Goal: Information Seeking & Learning: Find specific fact

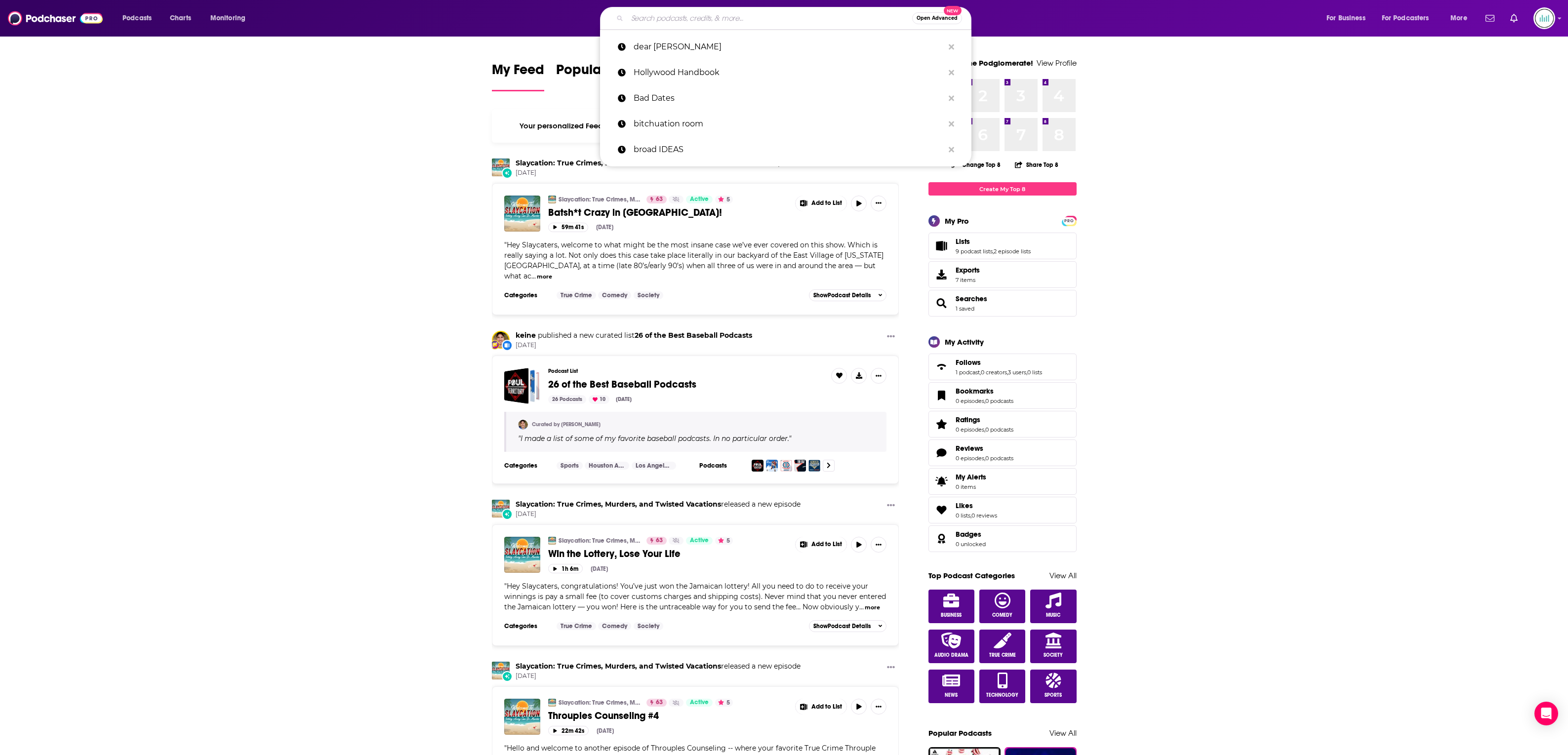
click at [679, 25] on input "Search podcasts, credits, & more..." at bounding box center [769, 18] width 285 height 16
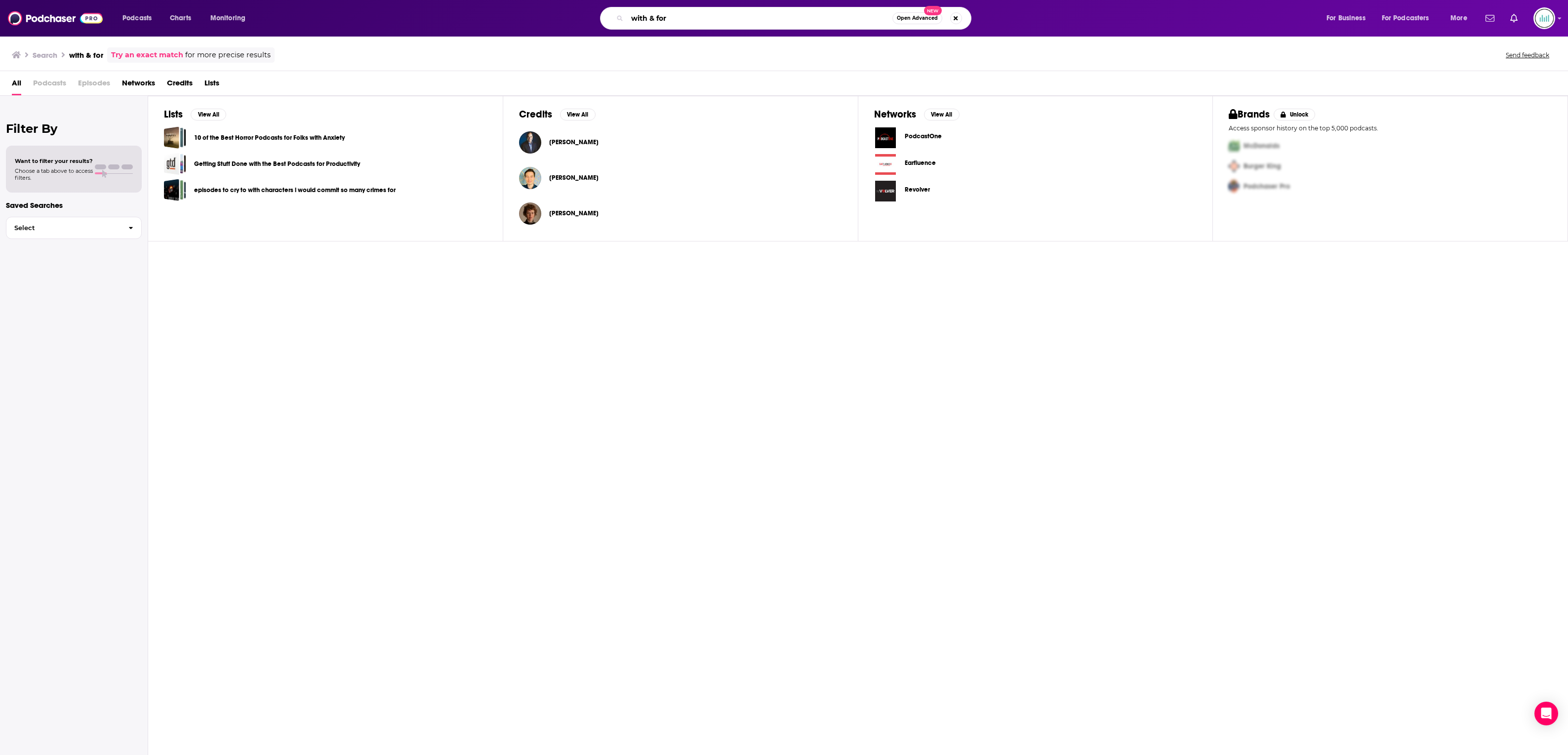
click at [691, 15] on input "with & for" at bounding box center [760, 18] width 265 height 16
drag, startPoint x: 691, startPoint y: 15, endPoint x: 601, endPoint y: 15, distance: 90.0
click at [601, 15] on div "with & for Open Advanced New" at bounding box center [786, 18] width 371 height 23
type input "with and for"
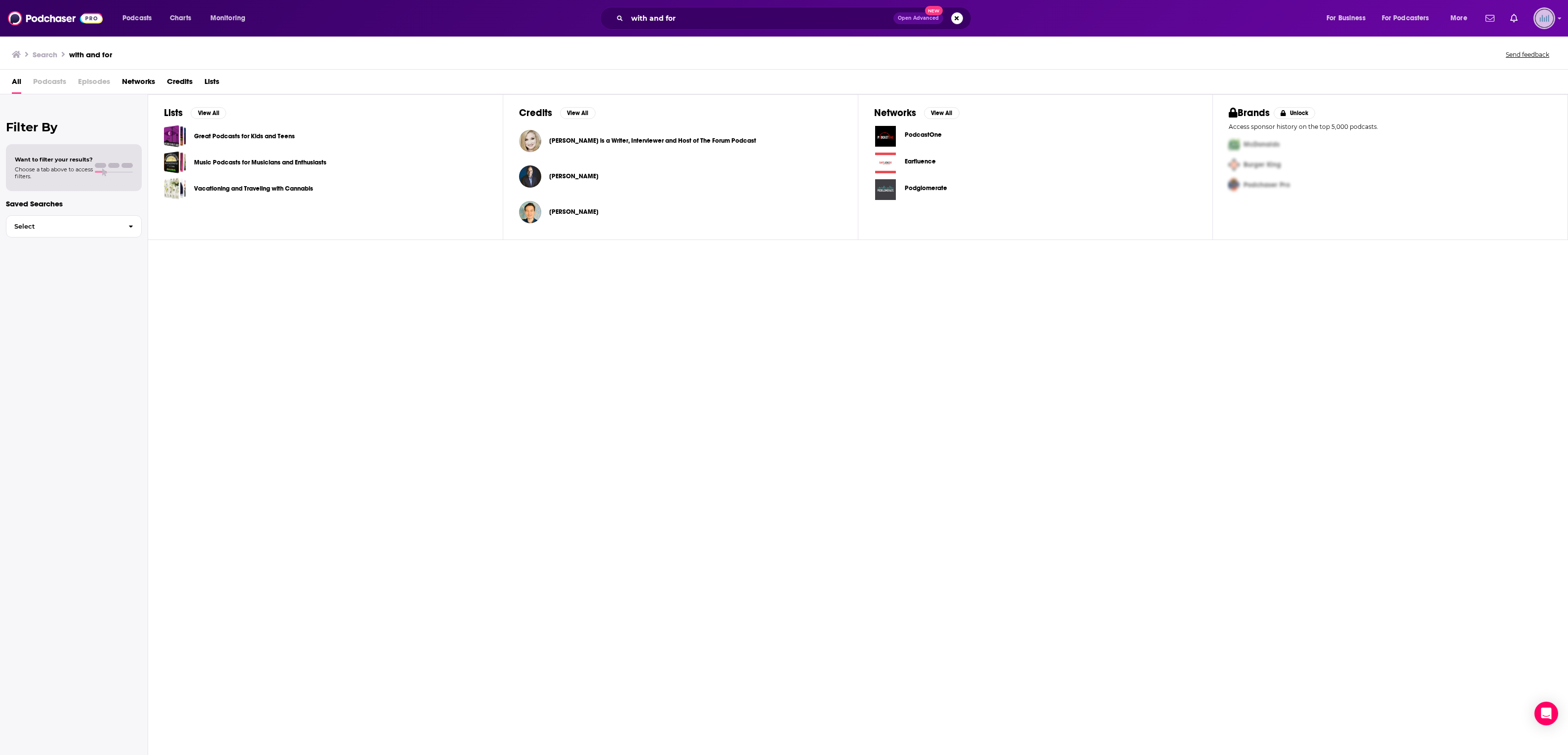
click at [1550, 23] on img "Logged in as podglomerate" at bounding box center [1544, 18] width 22 height 22
click at [955, 17] on button "Search podcasts, credits, & more..." at bounding box center [957, 18] width 12 height 12
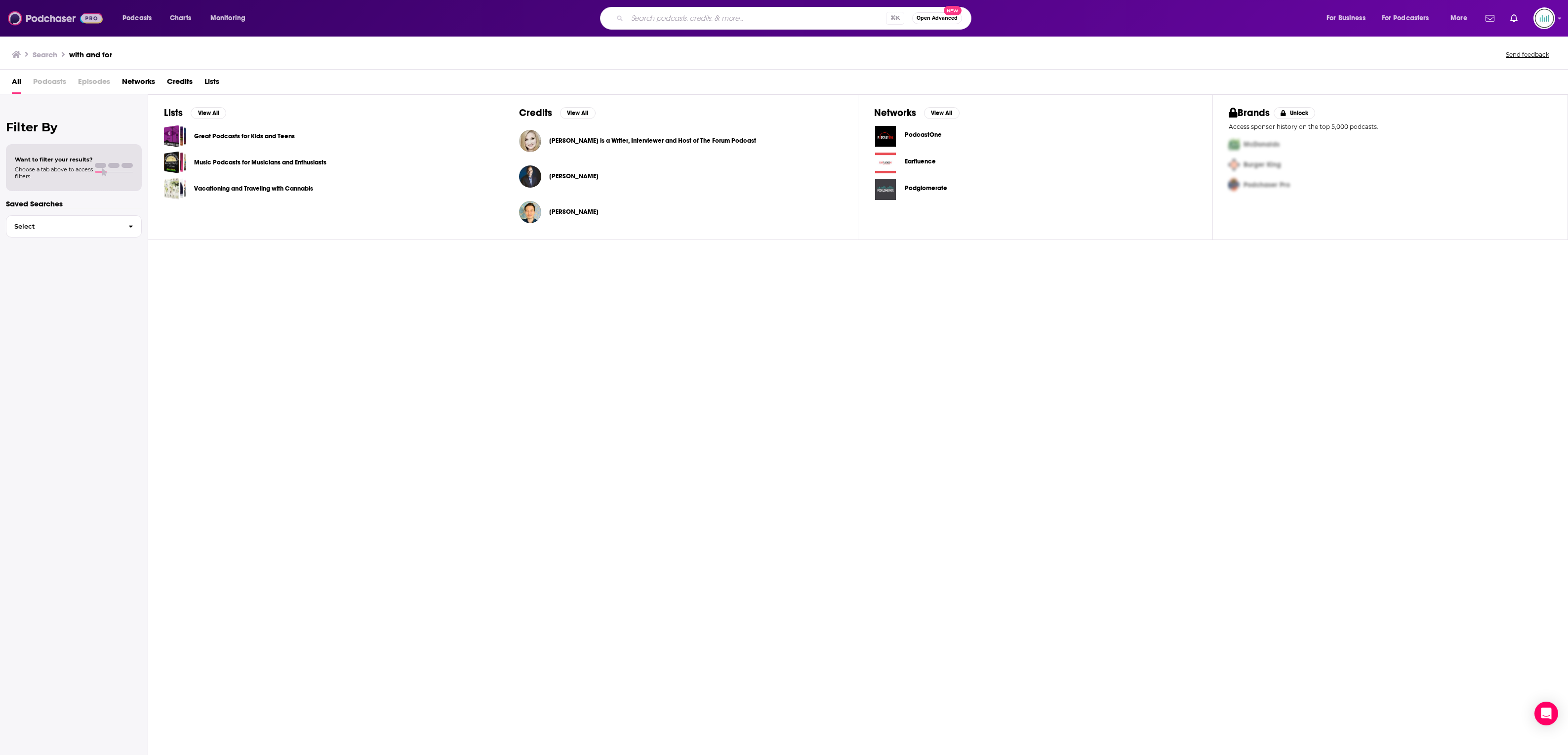
click at [60, 18] on img at bounding box center [55, 18] width 95 height 19
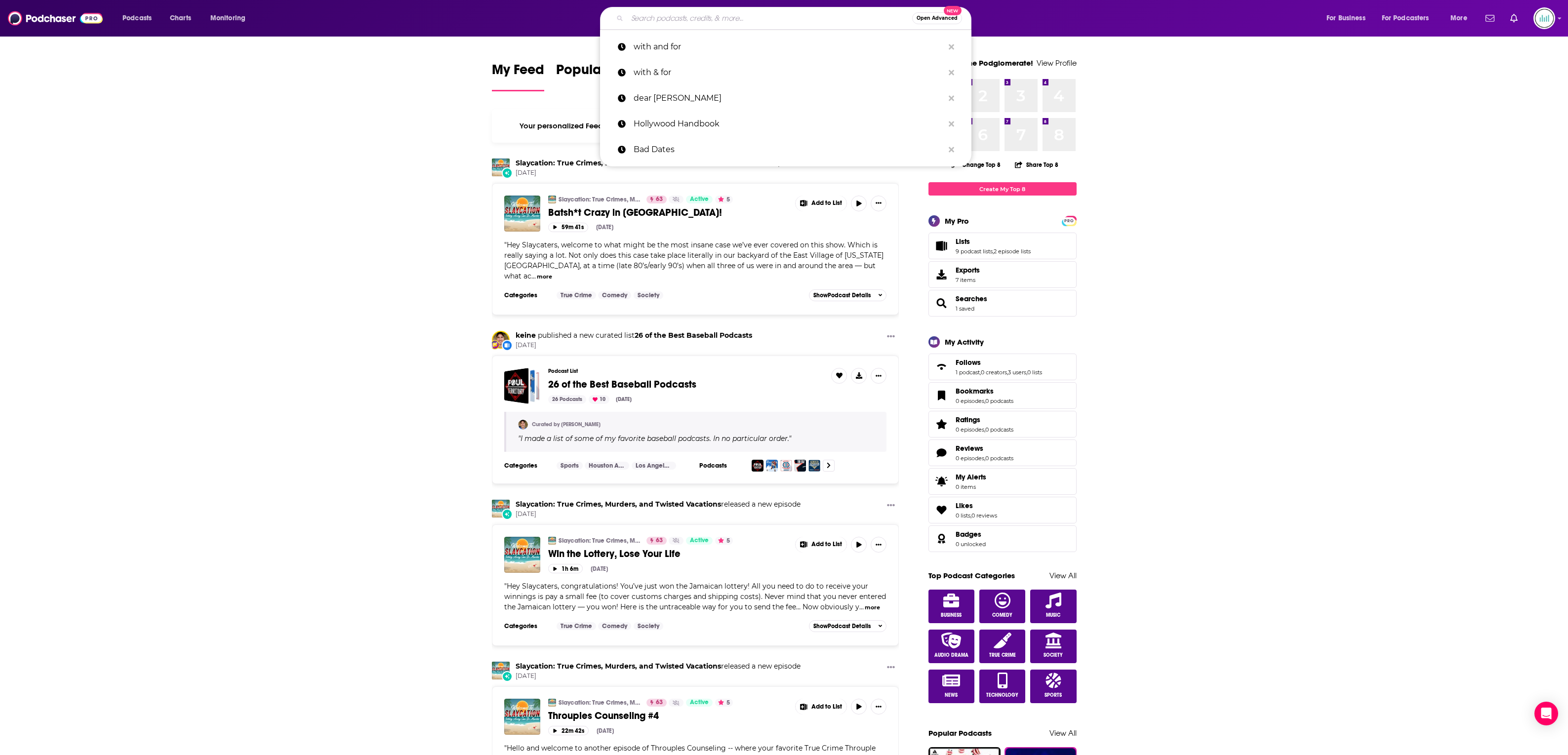
click at [665, 15] on input "Search podcasts, credits, & more..." at bounding box center [769, 18] width 285 height 16
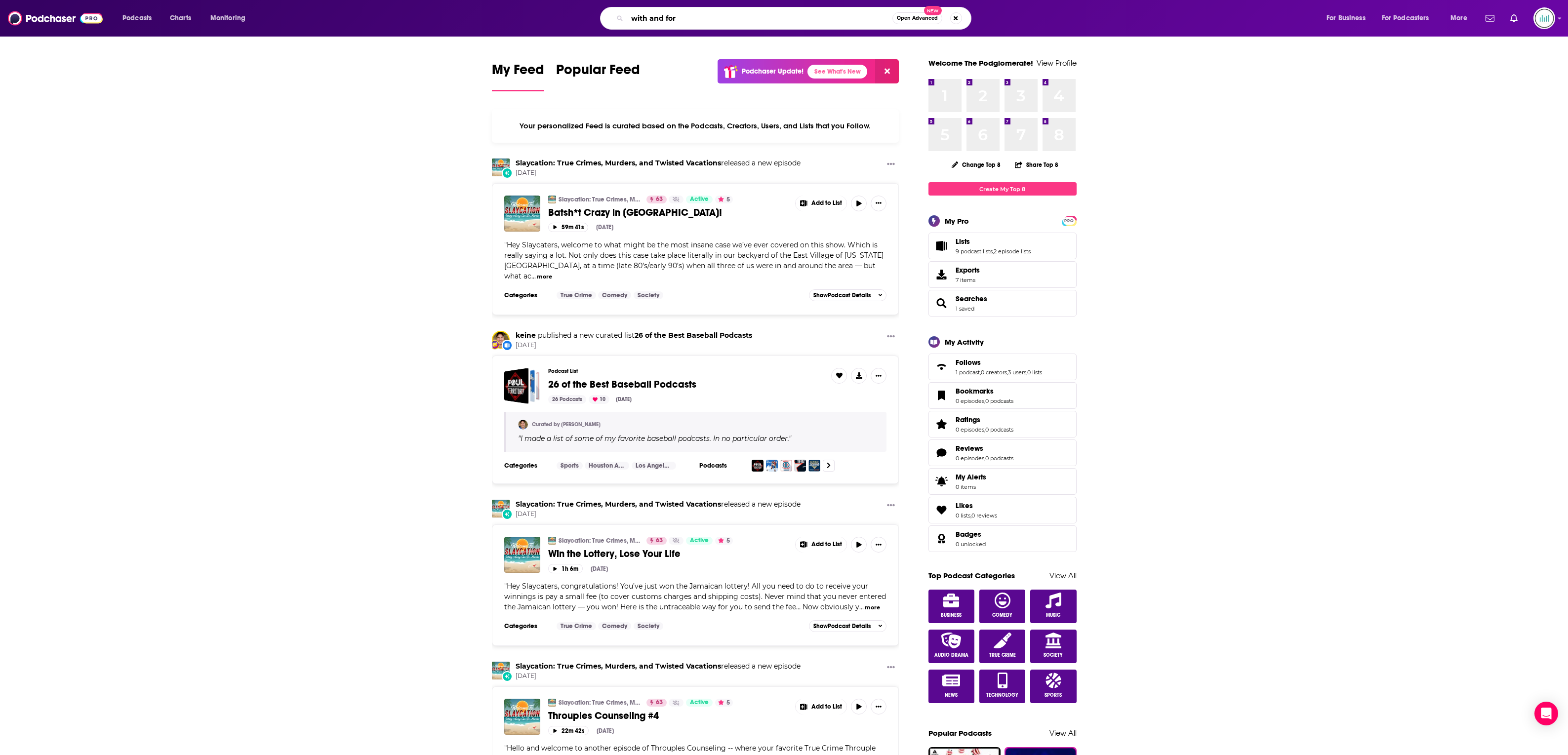
type input "with and for"
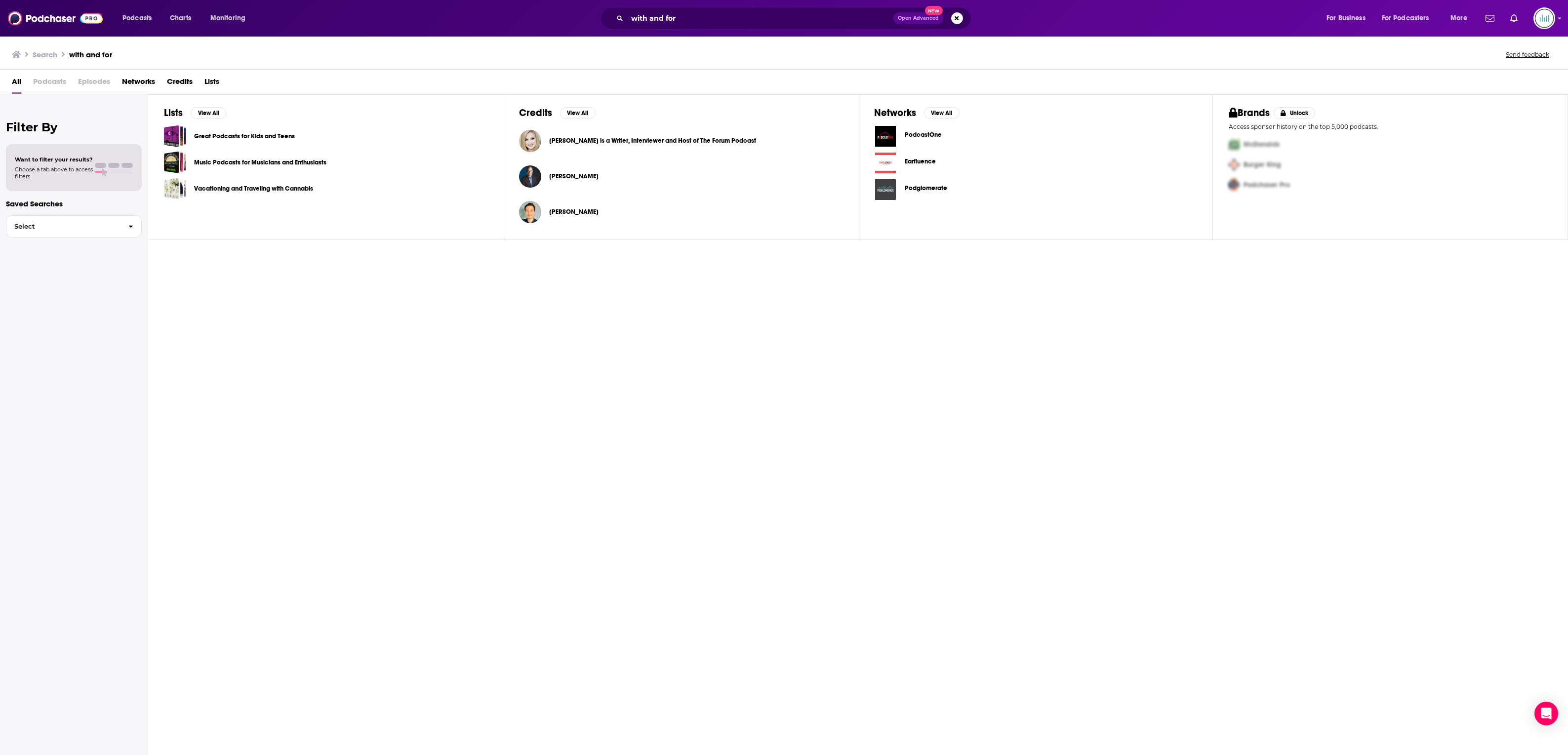
click at [49, 78] on span "Podcasts" at bounding box center [49, 83] width 33 height 20
click at [49, 80] on span "Podcasts" at bounding box center [49, 83] width 33 height 20
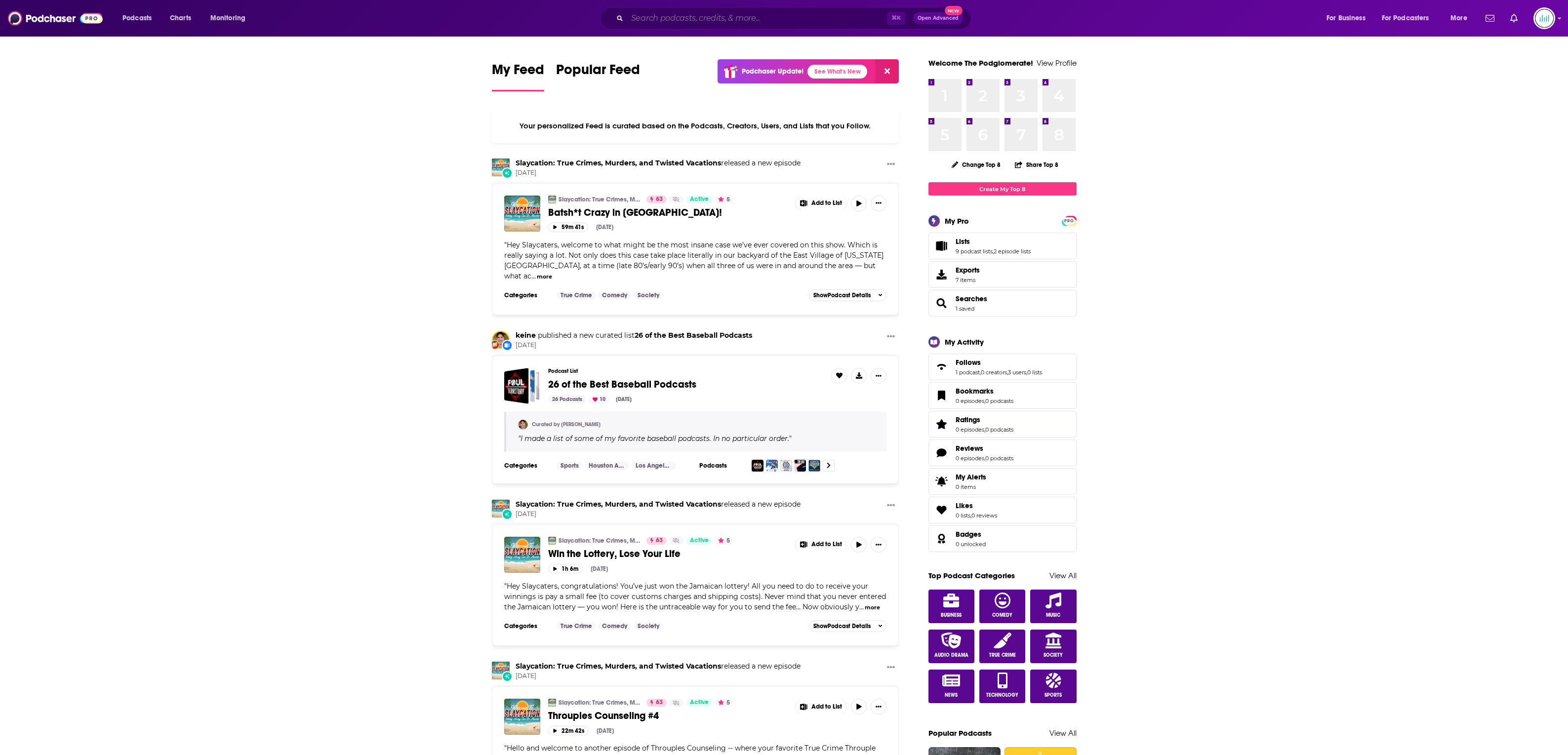
click at [740, 19] on input "Search podcasts, credits, & more..." at bounding box center [757, 18] width 260 height 16
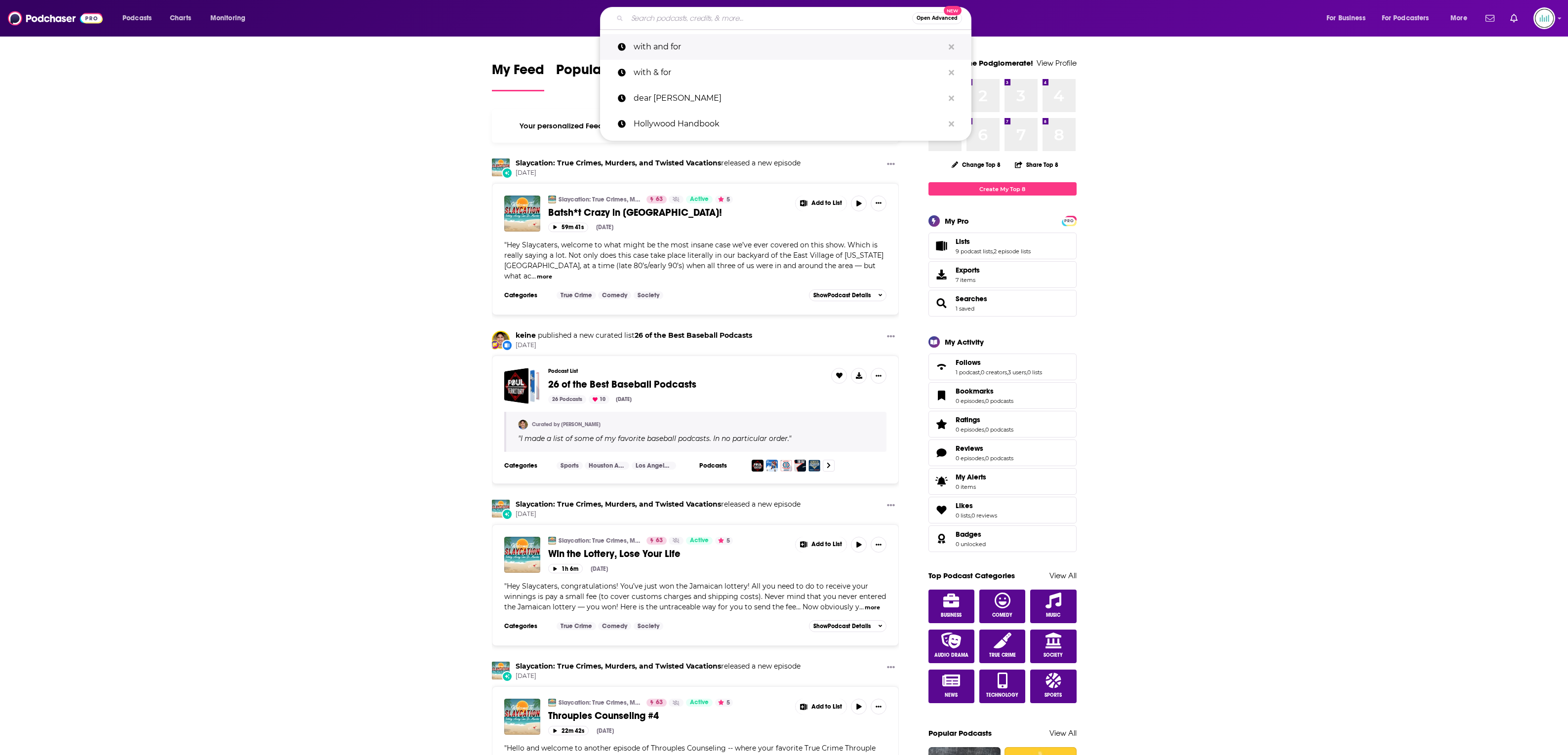
click at [664, 49] on p "with and for" at bounding box center [789, 47] width 310 height 26
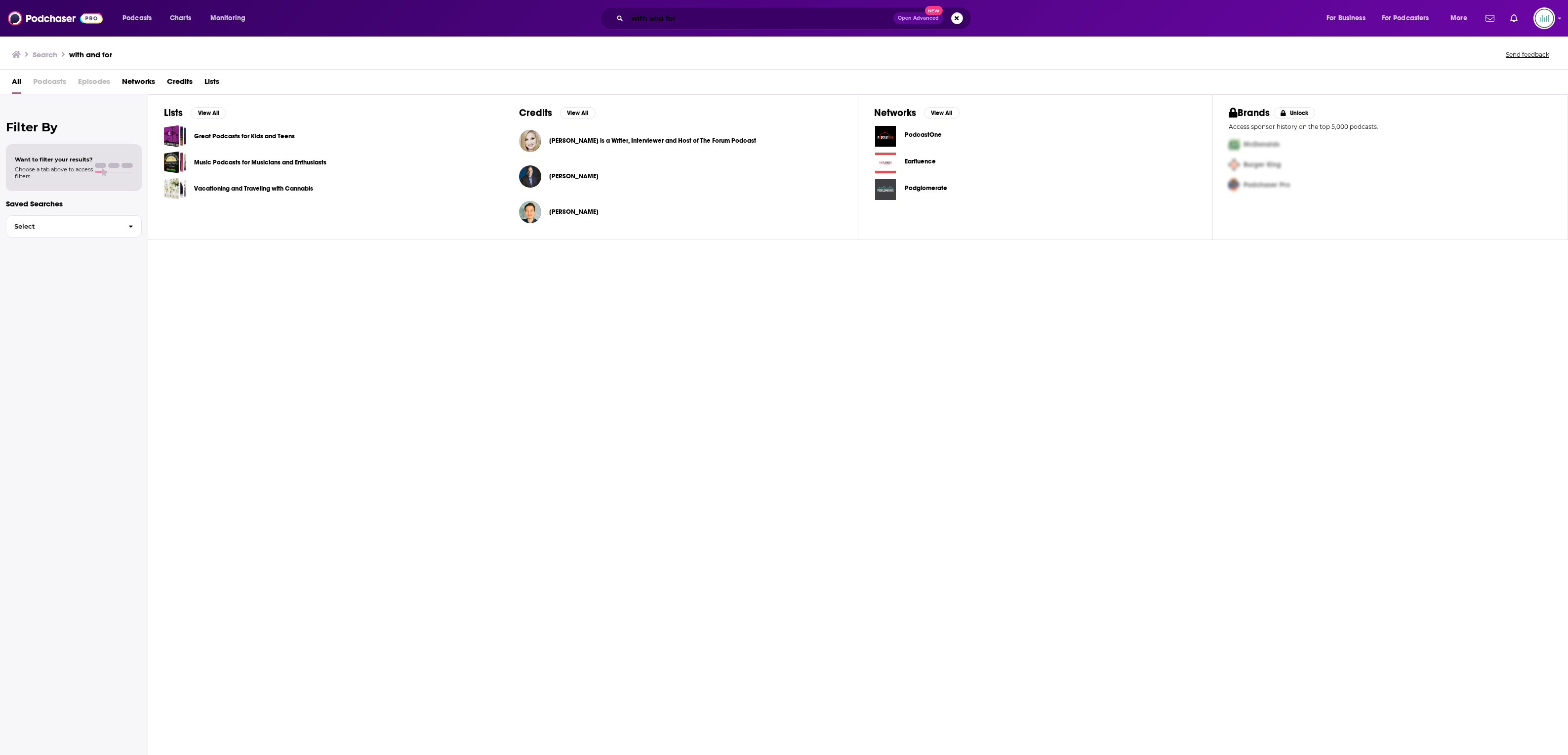
click at [687, 15] on input "with and for" at bounding box center [760, 18] width 266 height 16
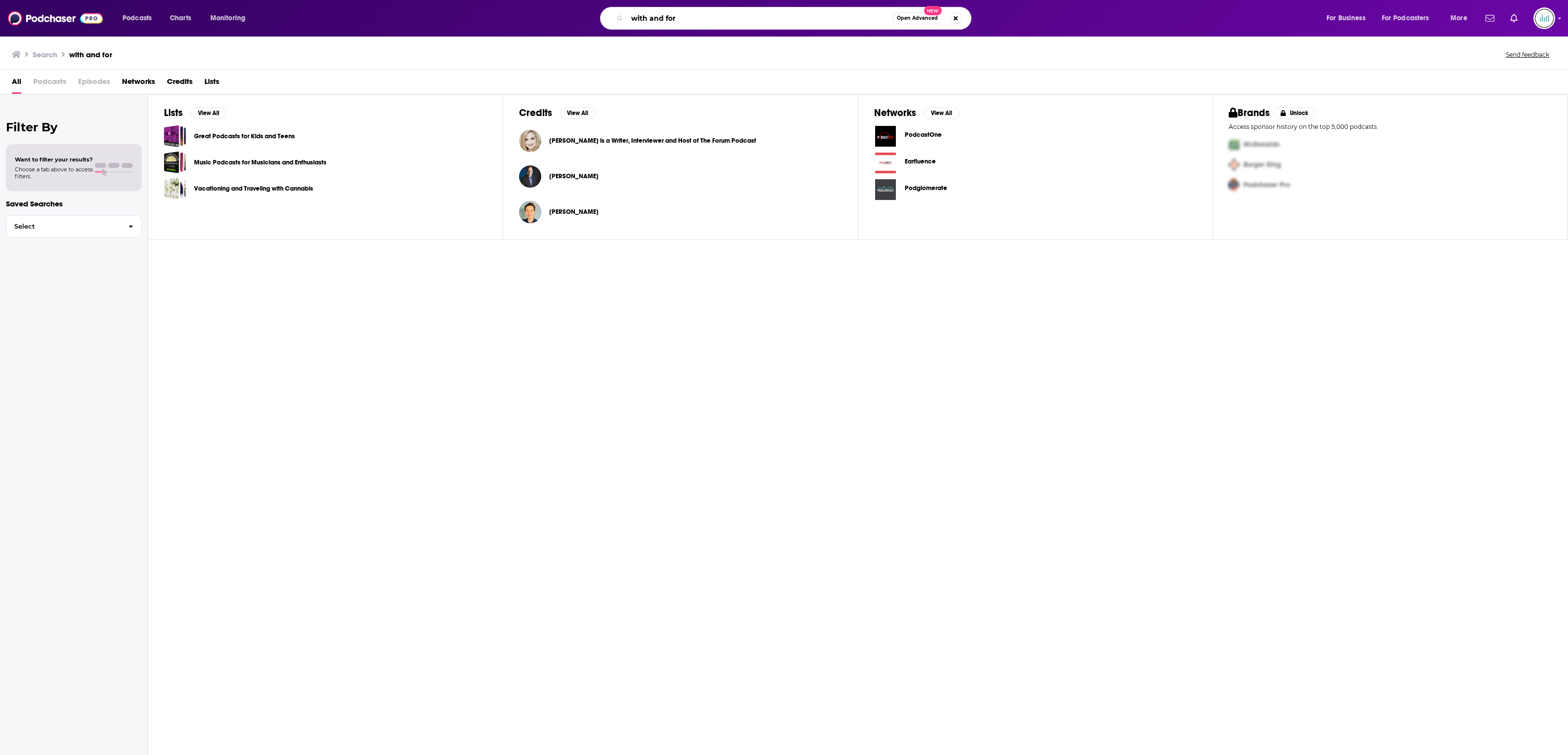
click at [687, 15] on input "with and for" at bounding box center [760, 18] width 265 height 16
type input "pamela king"
